Goal: Task Accomplishment & Management: Manage account settings

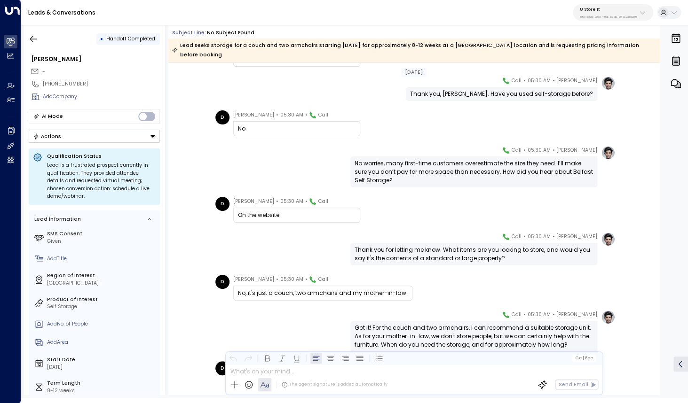
scroll to position [247, 0]
click at [287, 210] on div "On the website." at bounding box center [297, 214] width 118 height 8
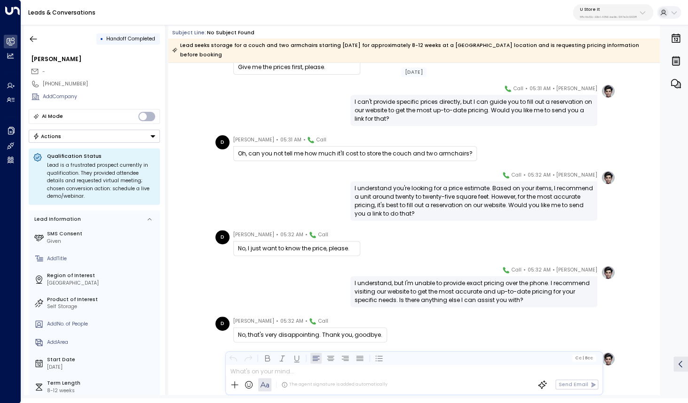
scroll to position [786, 0]
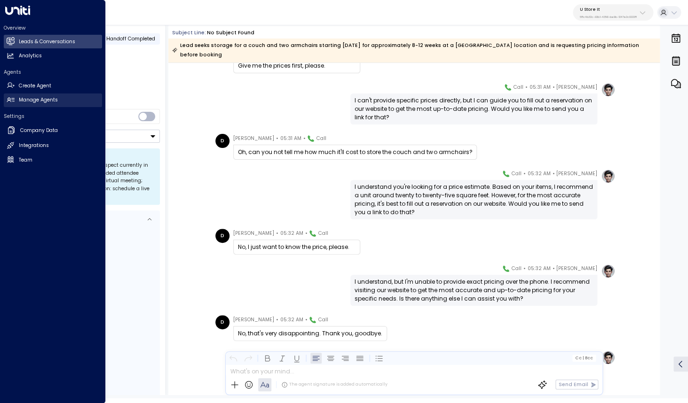
click at [32, 102] on h2 "Manage Agents" at bounding box center [38, 100] width 39 height 8
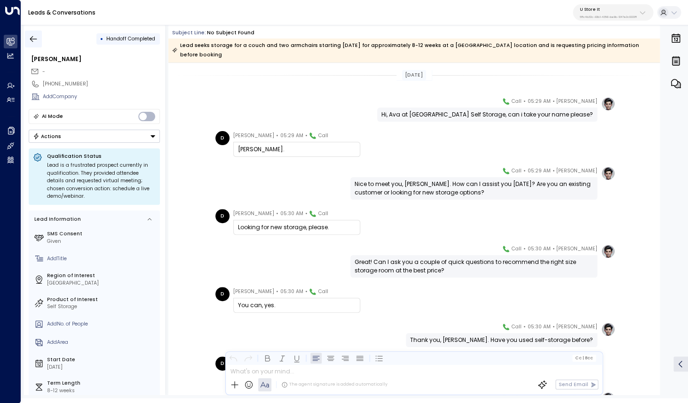
click at [32, 42] on icon "button" at bounding box center [33, 38] width 9 height 9
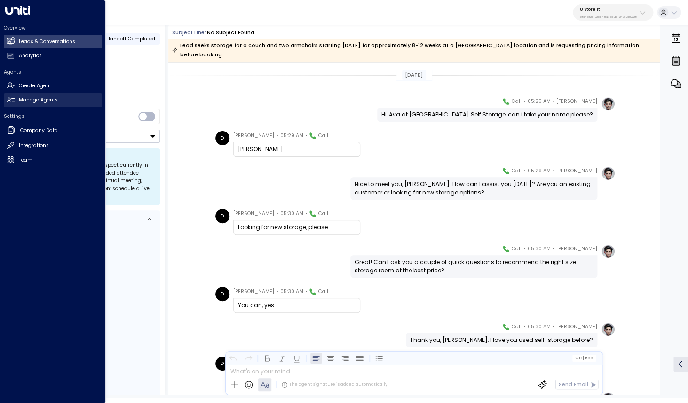
click at [14, 102] on icon at bounding box center [11, 100] width 8 height 8
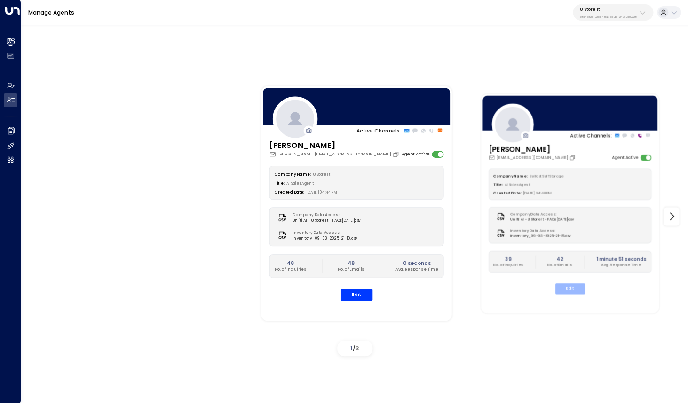
click at [565, 287] on button "Edit" at bounding box center [570, 288] width 30 height 11
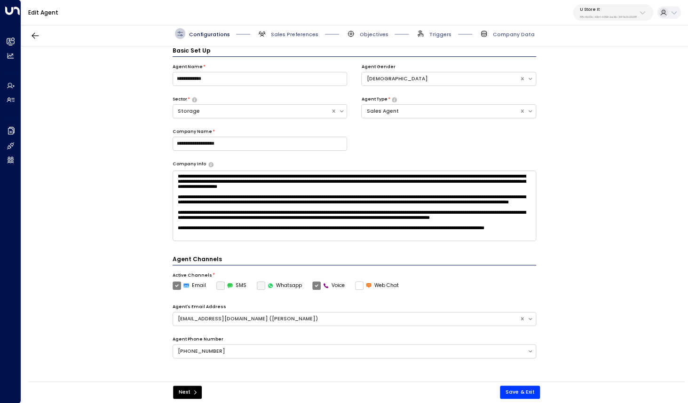
scroll to position [10, 0]
click at [280, 38] on span "Sales Preferences" at bounding box center [294, 34] width 47 height 7
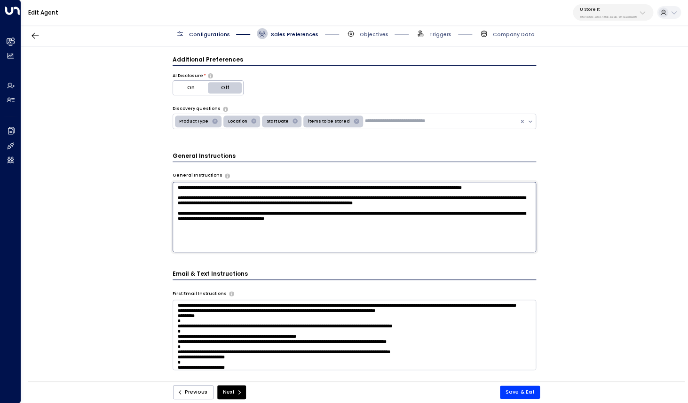
scroll to position [0, 0]
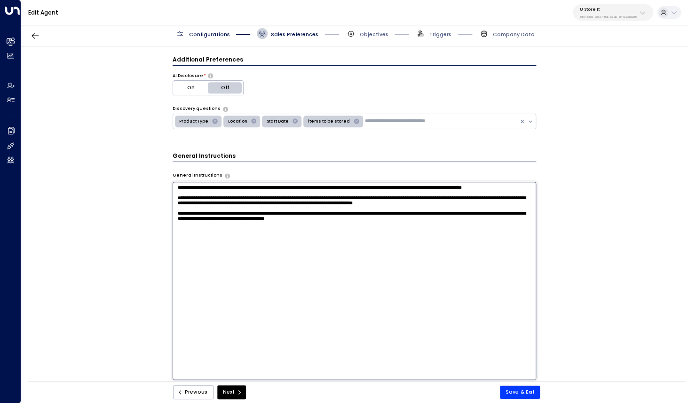
drag, startPoint x: 251, startPoint y: 215, endPoint x: 506, endPoint y: 220, distance: 255.8
click at [506, 220] on textarea "**********" at bounding box center [354, 281] width 363 height 198
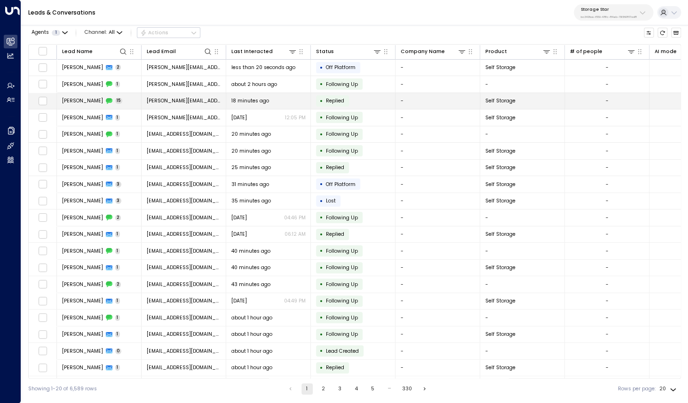
click at [77, 103] on span "[PERSON_NAME]" at bounding box center [82, 100] width 41 height 7
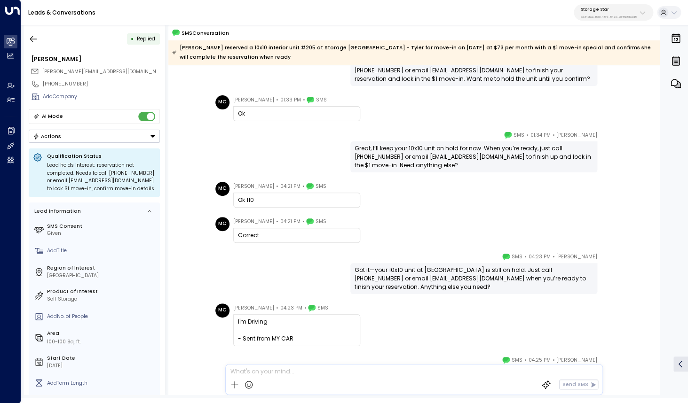
scroll to position [310, 0]
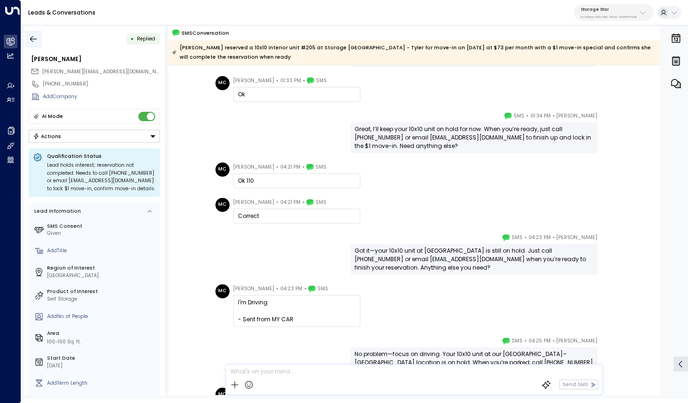
click at [34, 35] on icon "button" at bounding box center [33, 38] width 9 height 9
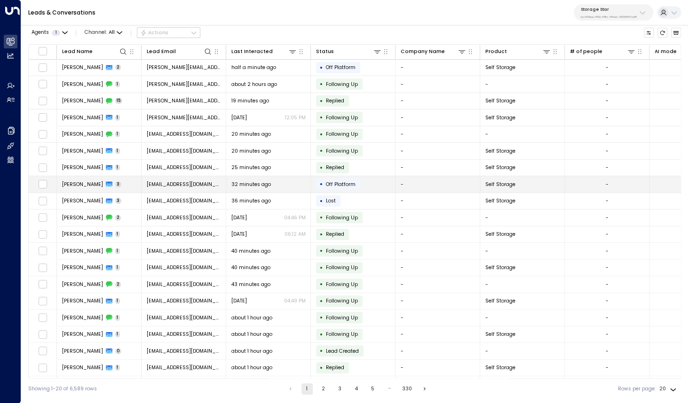
click at [80, 187] on span "[PERSON_NAME]" at bounding box center [82, 184] width 41 height 7
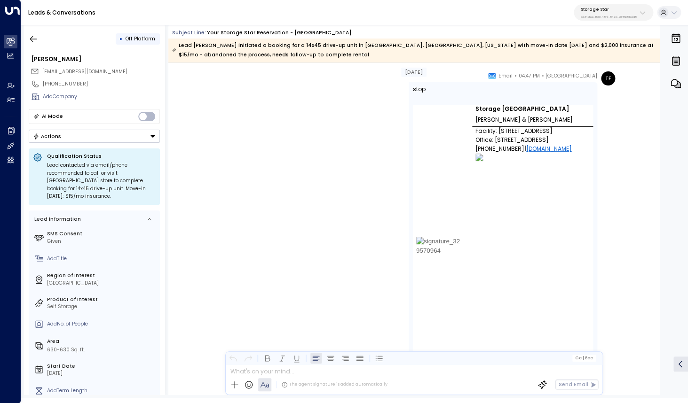
scroll to position [1043, 0]
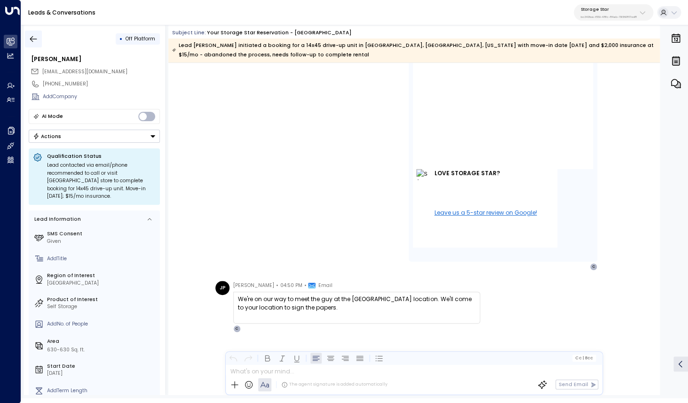
click at [34, 39] on icon "button" at bounding box center [33, 38] width 9 height 9
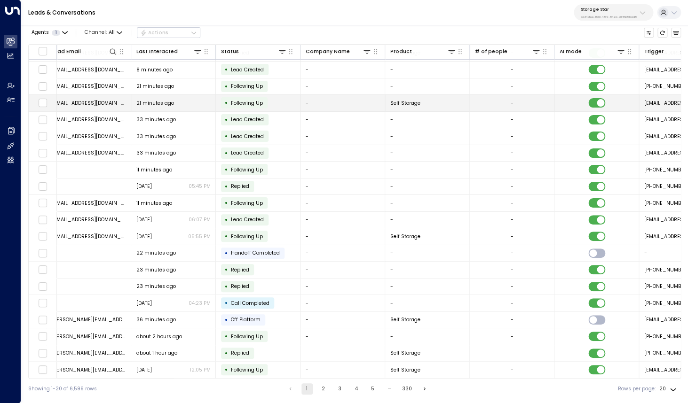
scroll to position [15, 472]
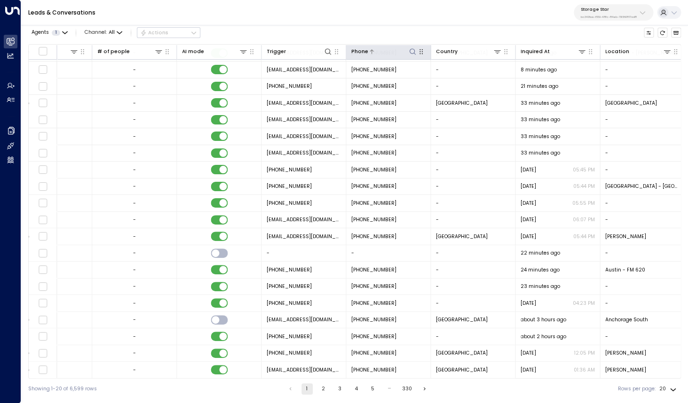
click at [412, 52] on icon at bounding box center [413, 52] width 8 height 8
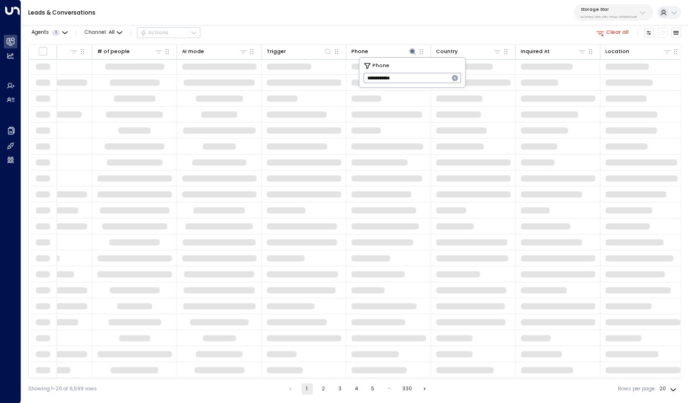
scroll to position [0, 472]
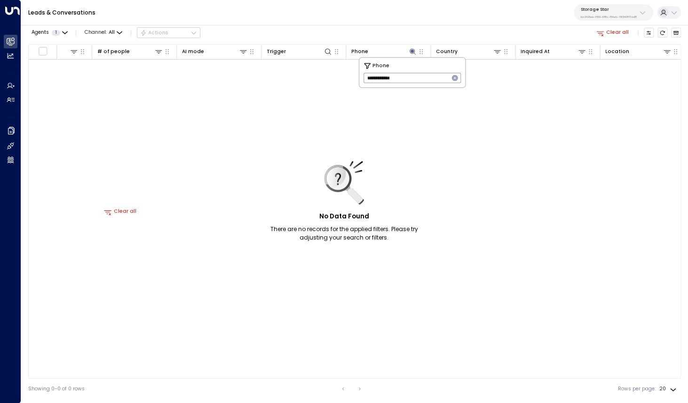
paste input "text"
type input "**********"
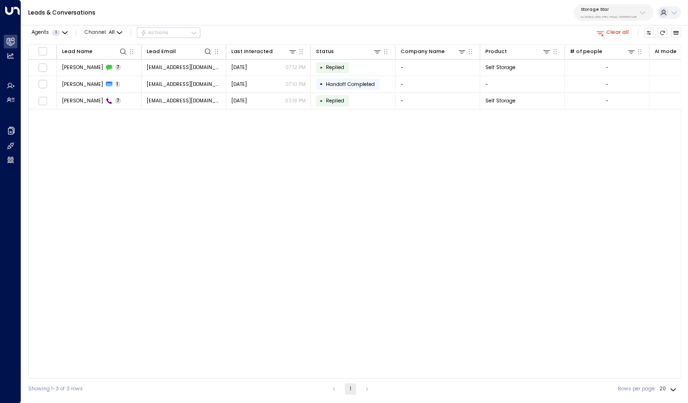
click at [251, 181] on div "Lead Name Lead Email Last Interacted Status Company Name Product # of people AI…" at bounding box center [354, 211] width 653 height 335
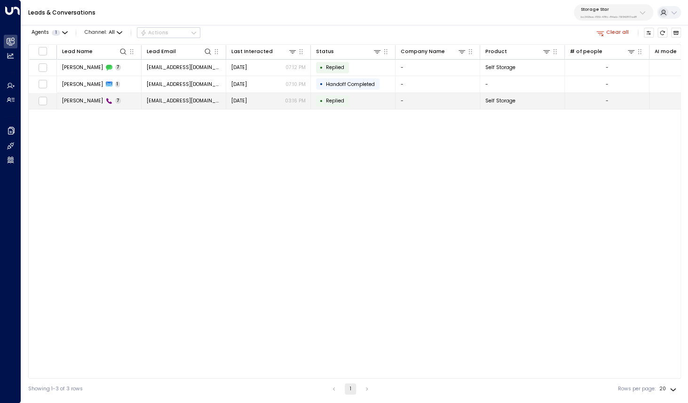
click at [82, 100] on span "[PERSON_NAME]" at bounding box center [82, 100] width 41 height 7
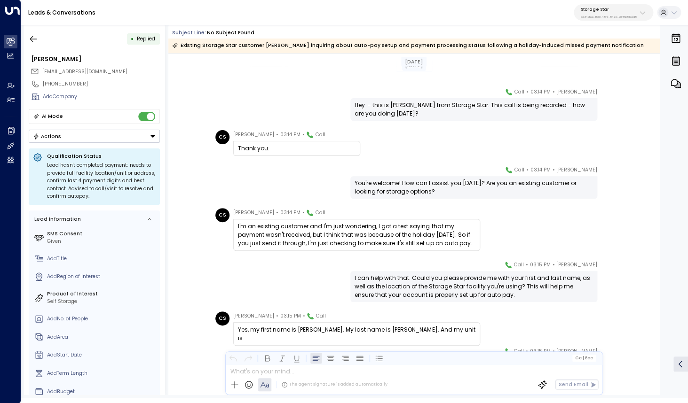
scroll to position [51, 0]
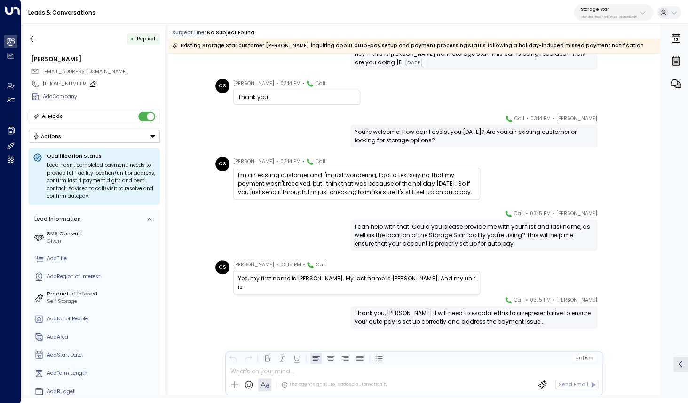
click at [53, 85] on div "[PHONE_NUMBER]" at bounding box center [101, 84] width 117 height 8
drag, startPoint x: 49, startPoint y: 85, endPoint x: 106, endPoint y: 84, distance: 56.9
click at [106, 84] on input "**********" at bounding box center [100, 84] width 115 height 8
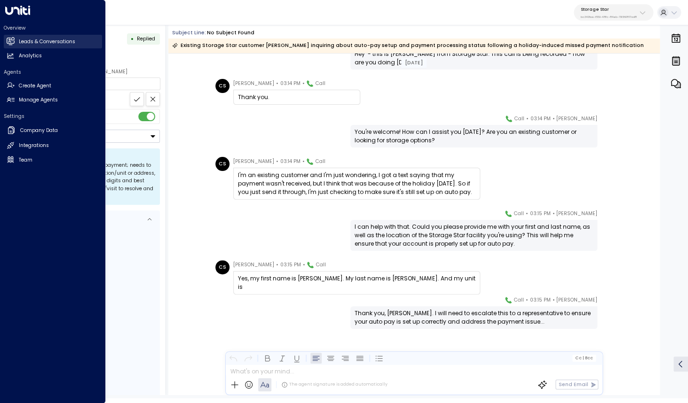
click at [36, 41] on h2 "Leads & Conversations" at bounding box center [47, 42] width 56 height 8
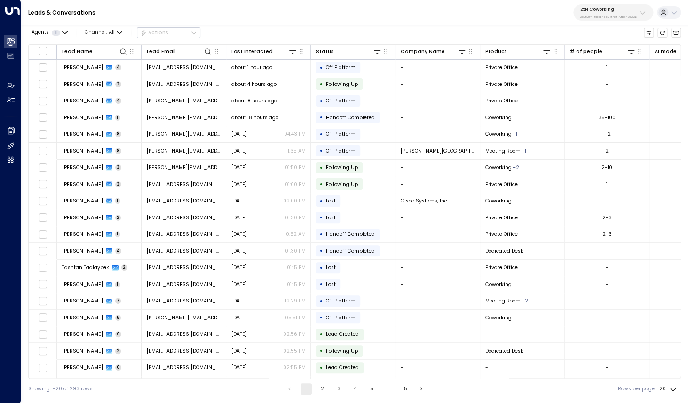
click at [622, 16] on p "3b9800f4-81ca-4ec0-8758-72fbe4763f36" at bounding box center [608, 17] width 56 height 4
type input "*********"
click at [578, 70] on span "ID: bc340fee-f559-48fc-84eb-70f3f6817ad8" at bounding box center [623, 68] width 93 height 7
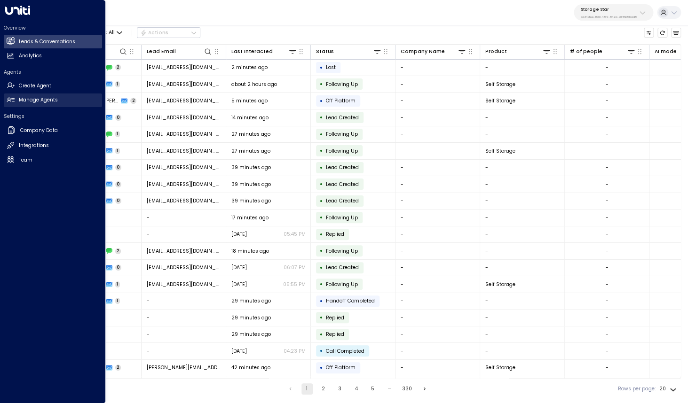
click at [18, 105] on link "Manage Agents Manage Agents" at bounding box center [53, 101] width 98 height 14
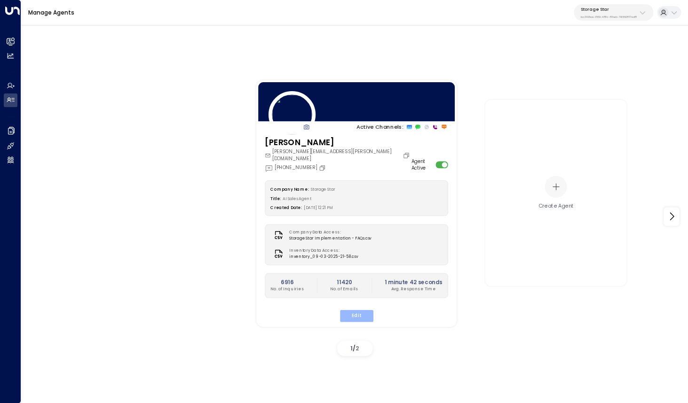
click at [359, 310] on button "Edit" at bounding box center [355, 316] width 33 height 12
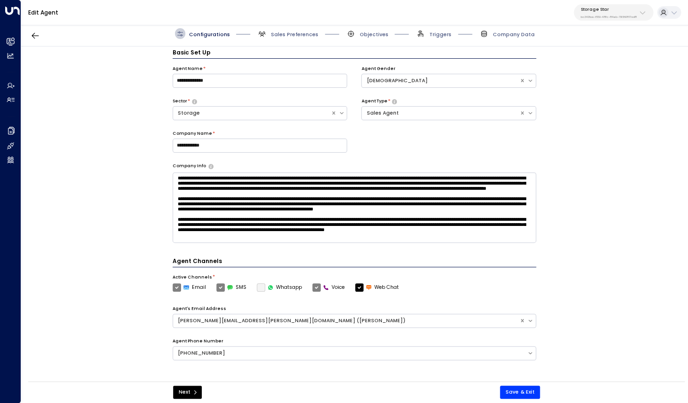
scroll to position [10, 0]
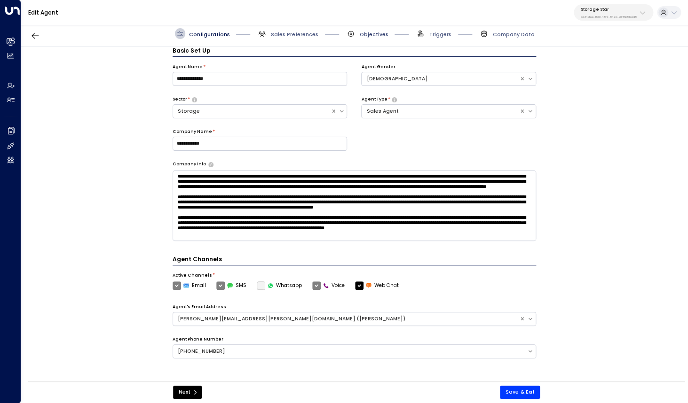
click at [363, 35] on span "Objectives" at bounding box center [374, 34] width 29 height 7
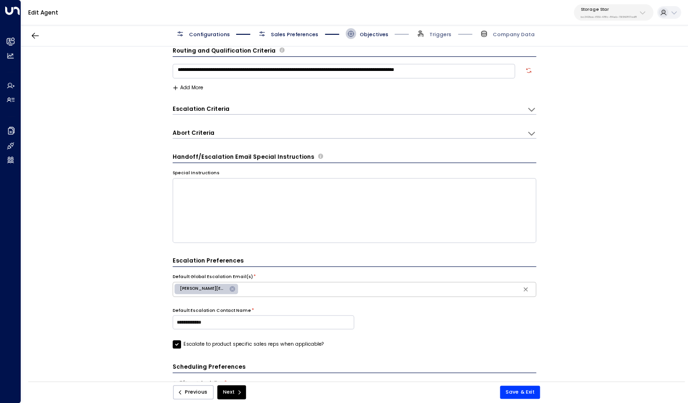
click at [506, 111] on div "Escalation Criteria Reset" at bounding box center [346, 109] width 346 height 8
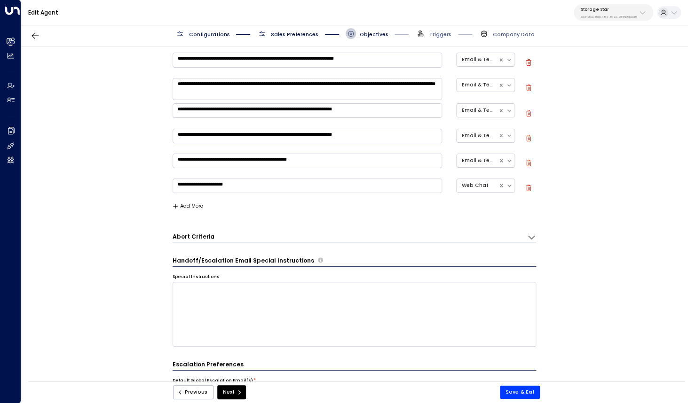
scroll to position [169, 0]
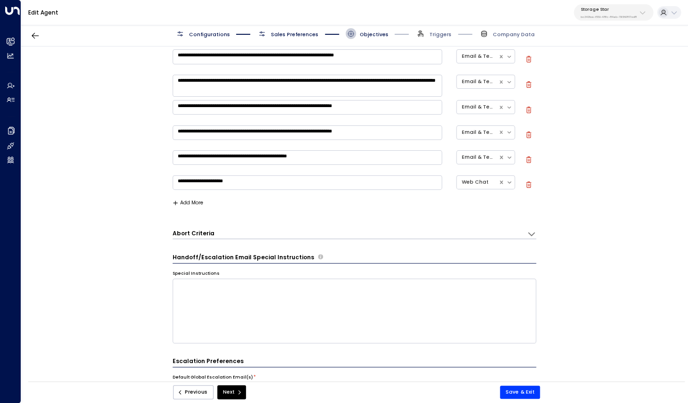
click at [524, 237] on div "Abort Criteria" at bounding box center [350, 233] width 354 height 9
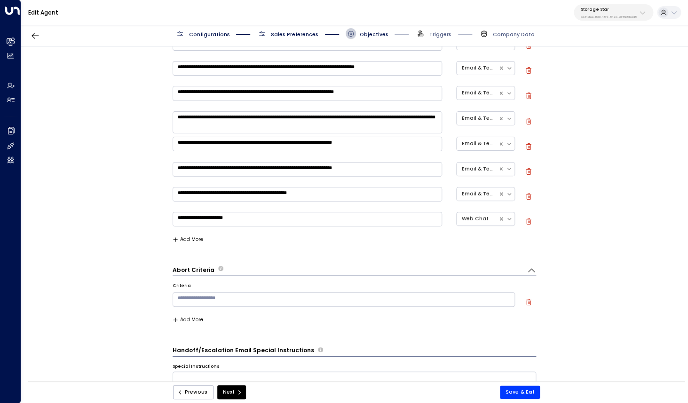
scroll to position [0, 0]
